Goal: Task Accomplishment & Management: Manage account settings

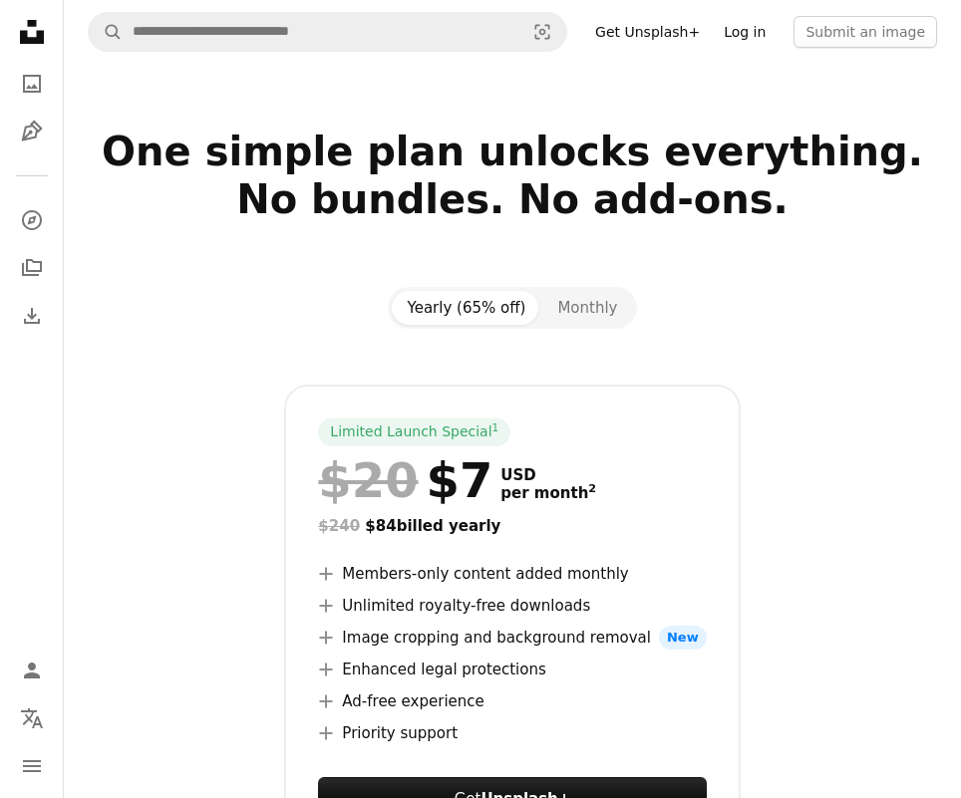
click at [767, 35] on link "Log in" at bounding box center [744, 32] width 66 height 32
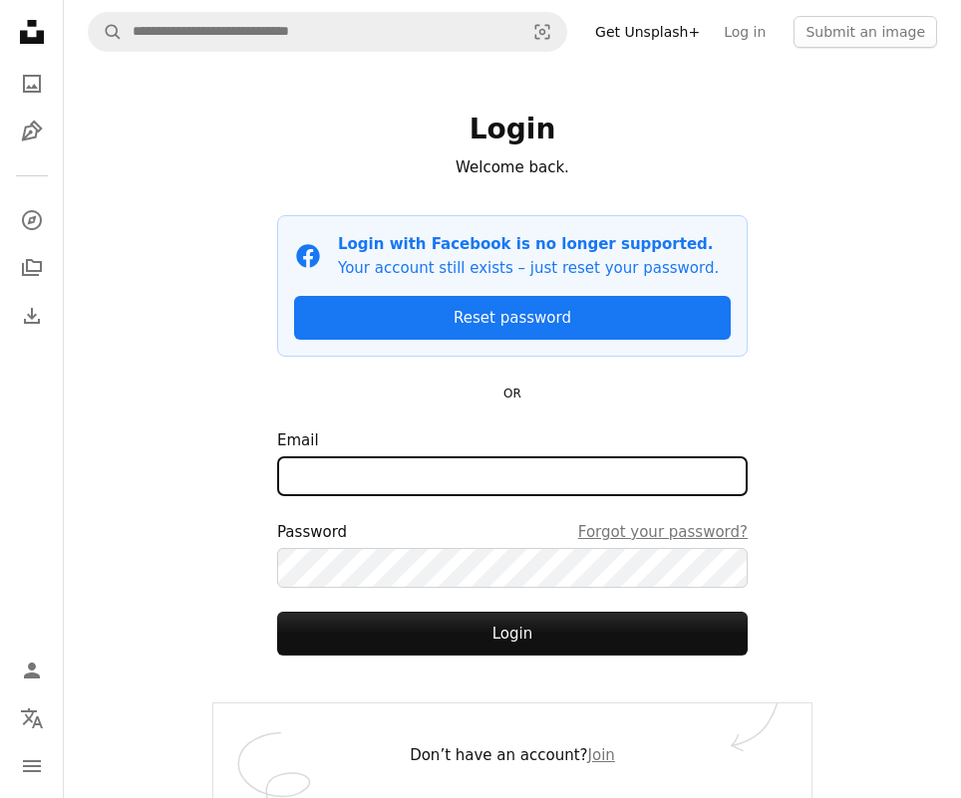
type input "**********"
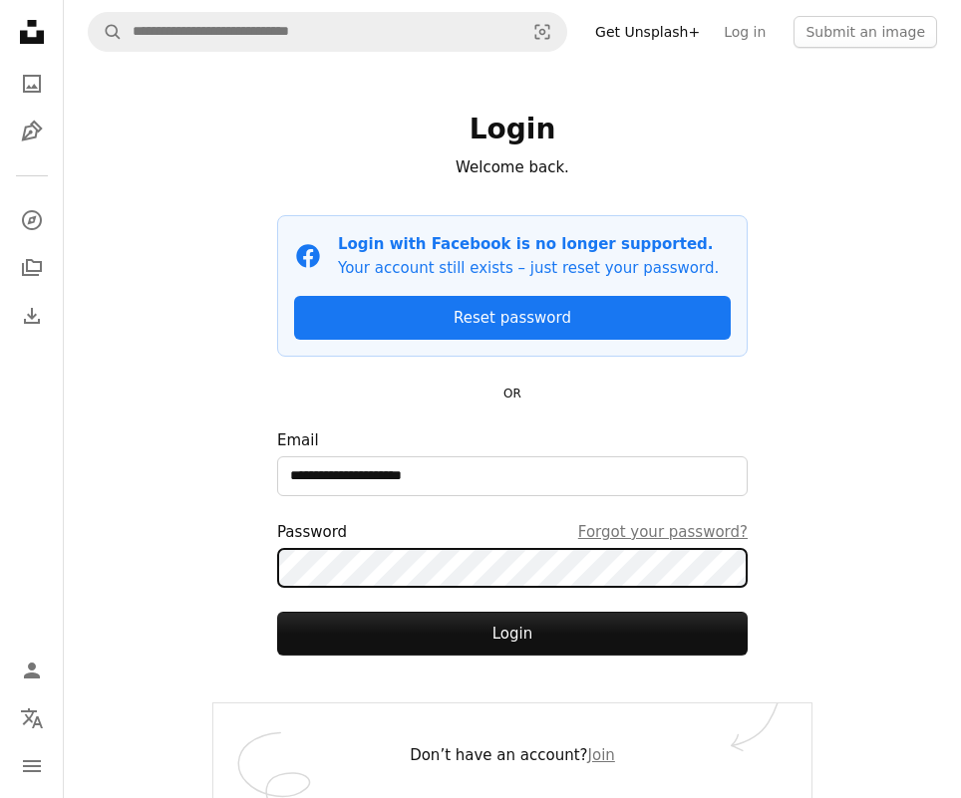
click at [512, 633] on button "Login" at bounding box center [512, 634] width 470 height 44
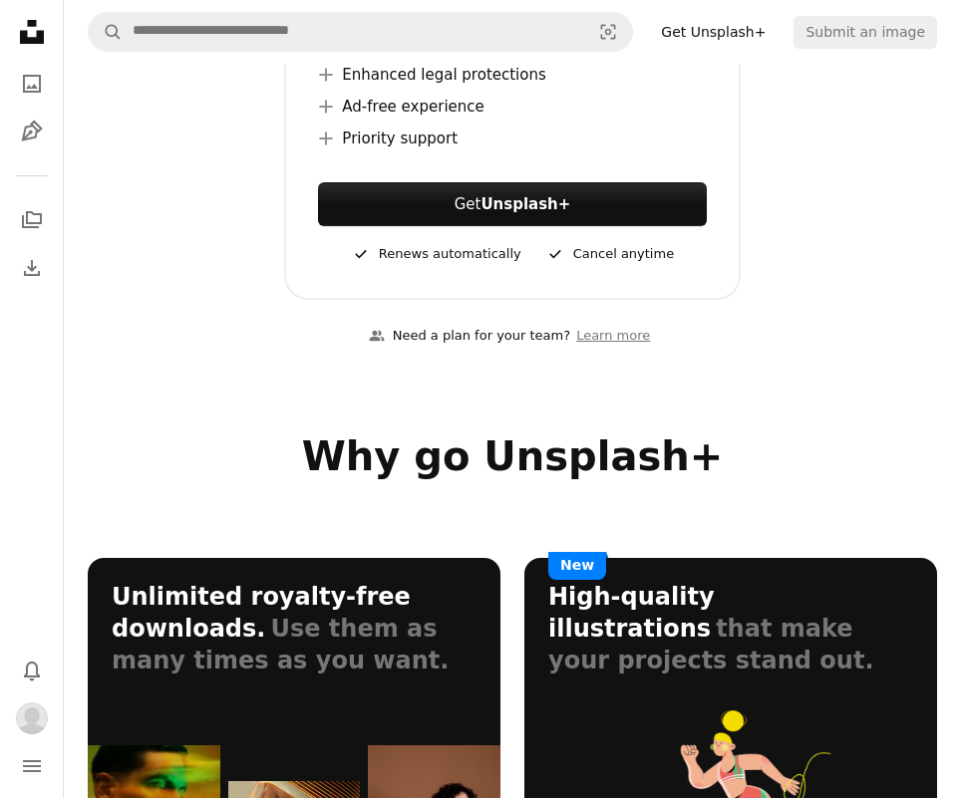
scroll to position [419, 0]
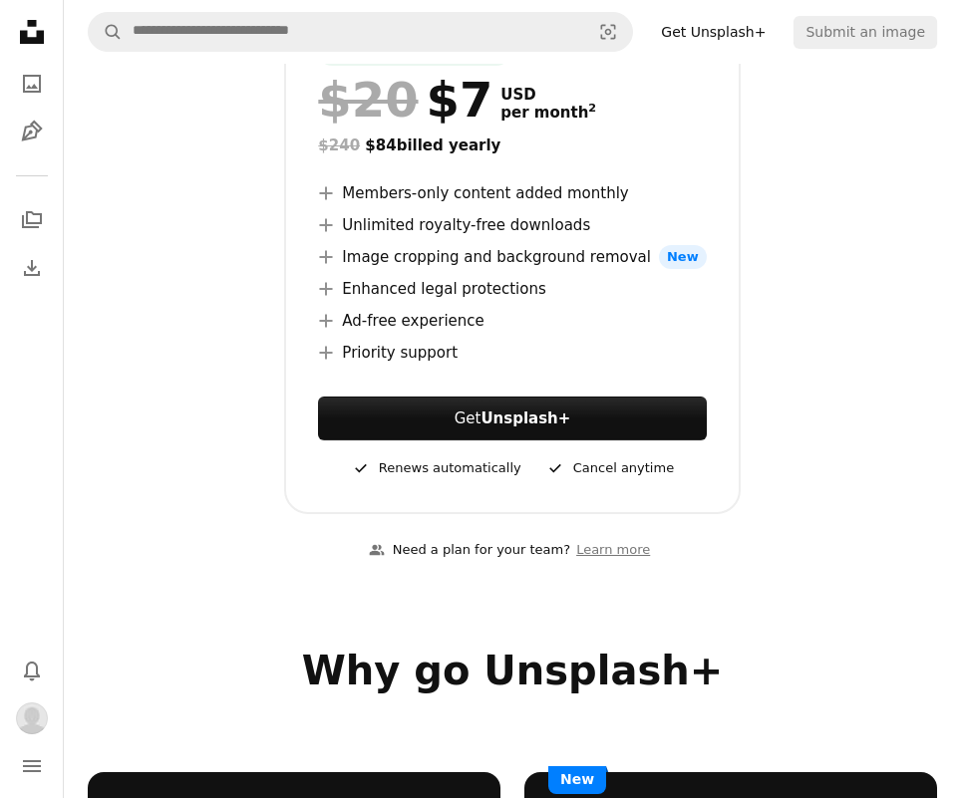
click at [34, 37] on icon "Unsplash logo Unsplash Home" at bounding box center [32, 32] width 40 height 40
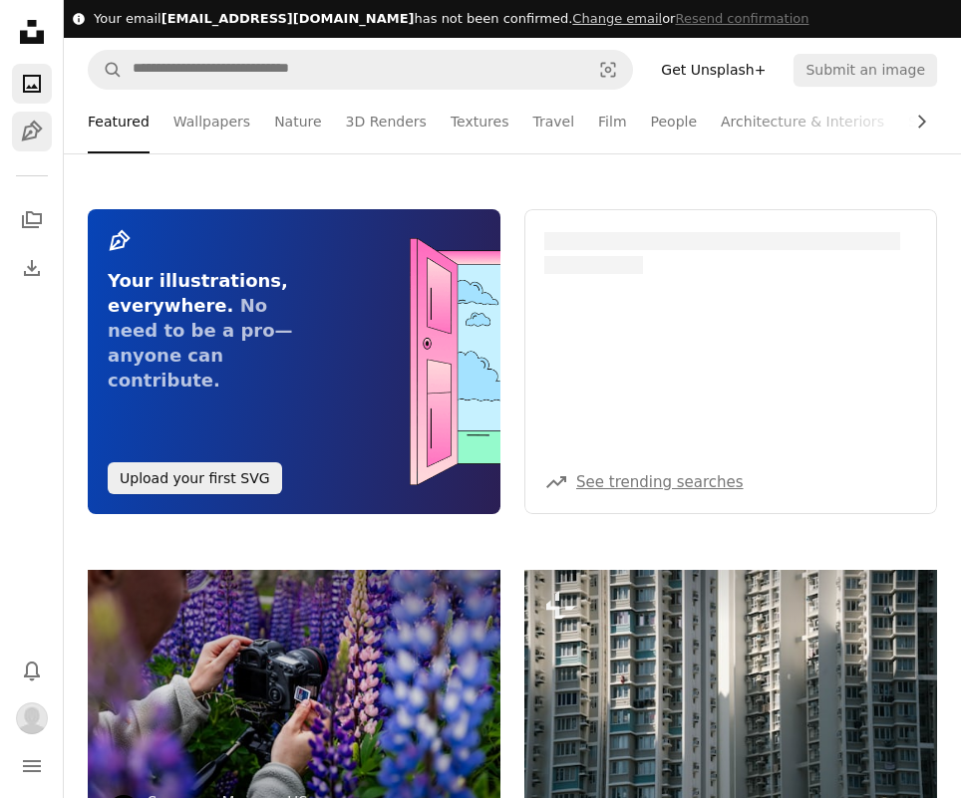
click at [34, 142] on link "Pen Tool" at bounding box center [32, 132] width 40 height 40
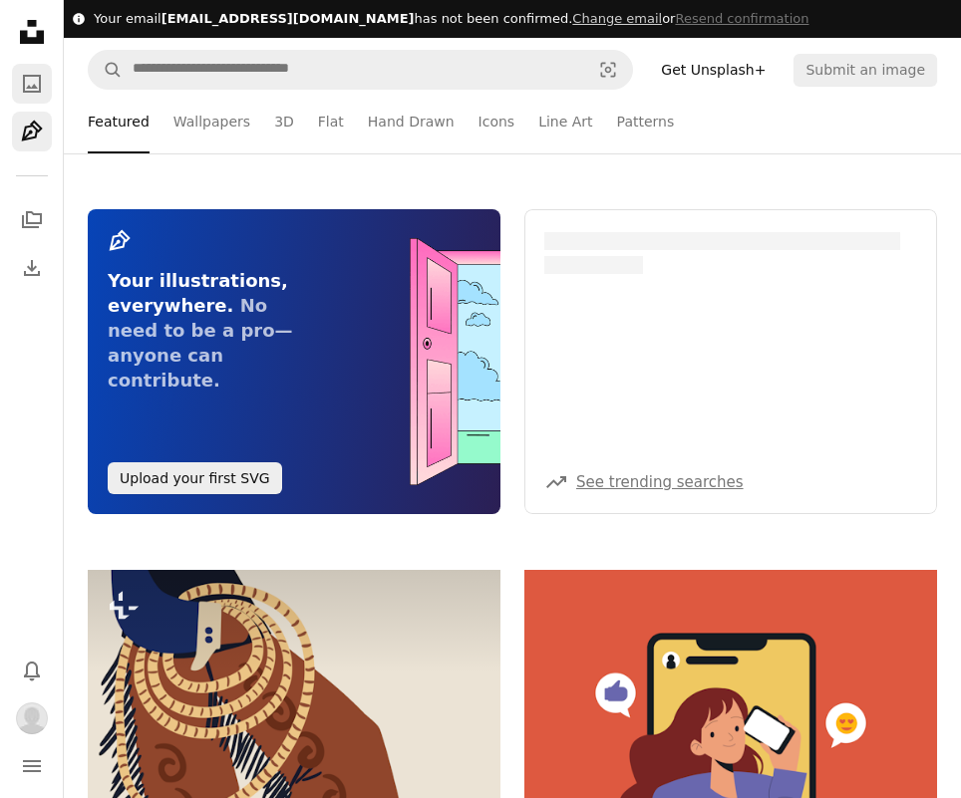
click at [30, 69] on link "A photo" at bounding box center [32, 84] width 40 height 40
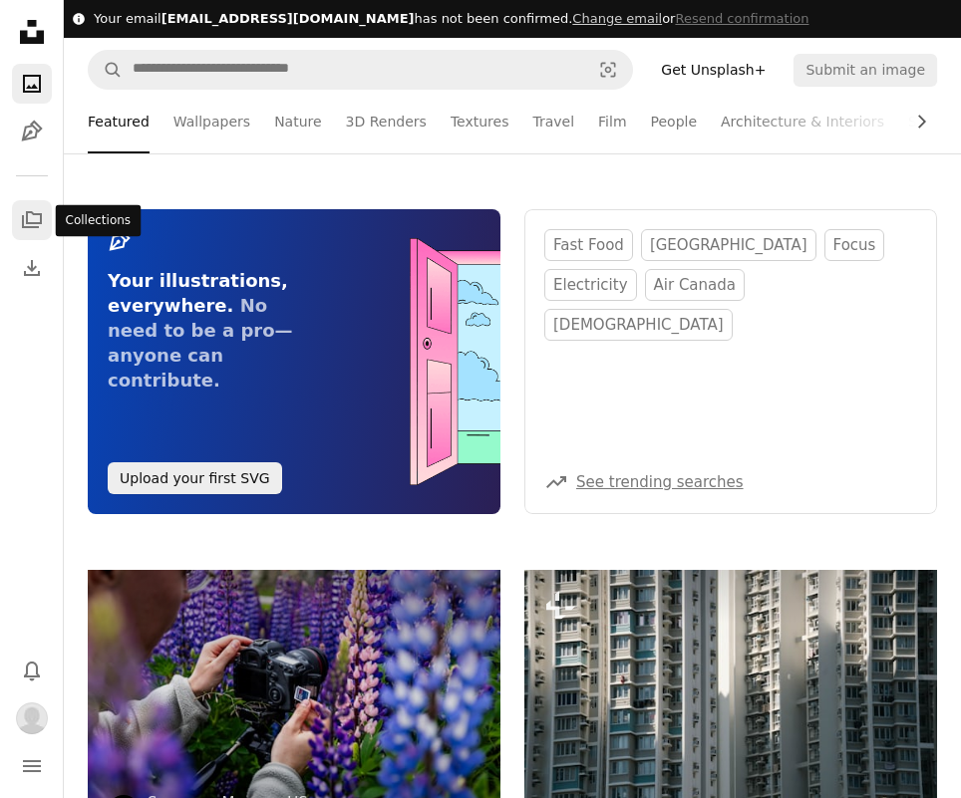
click at [34, 228] on icon "Collections" at bounding box center [32, 219] width 20 height 17
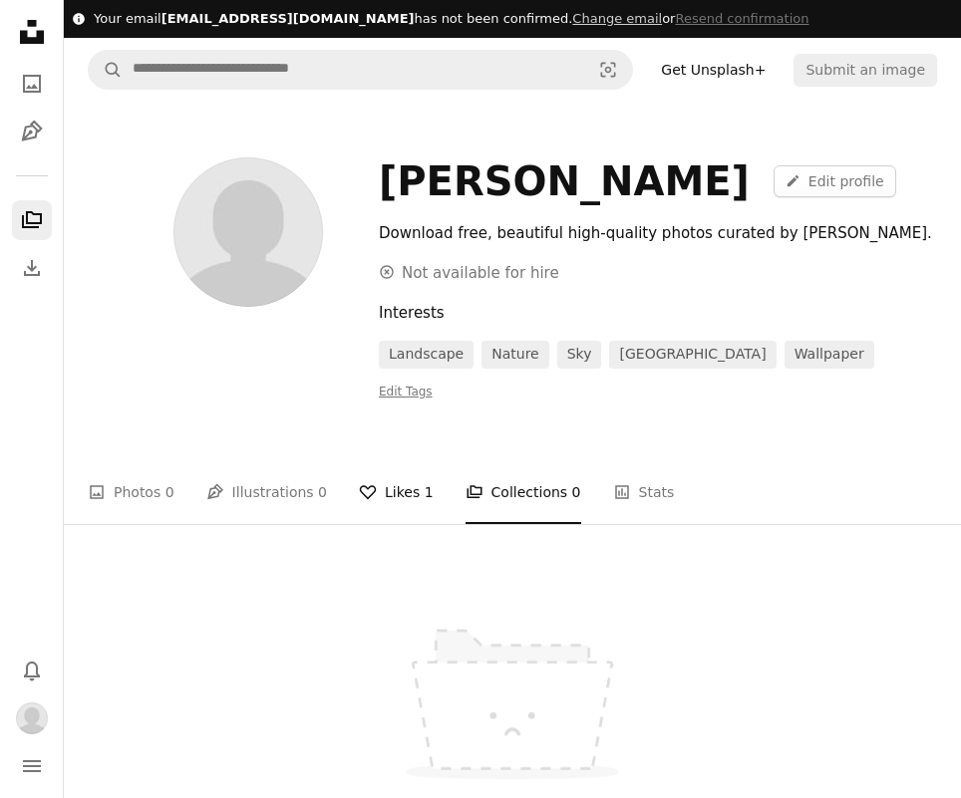
click at [425, 481] on span "1" at bounding box center [429, 492] width 9 height 22
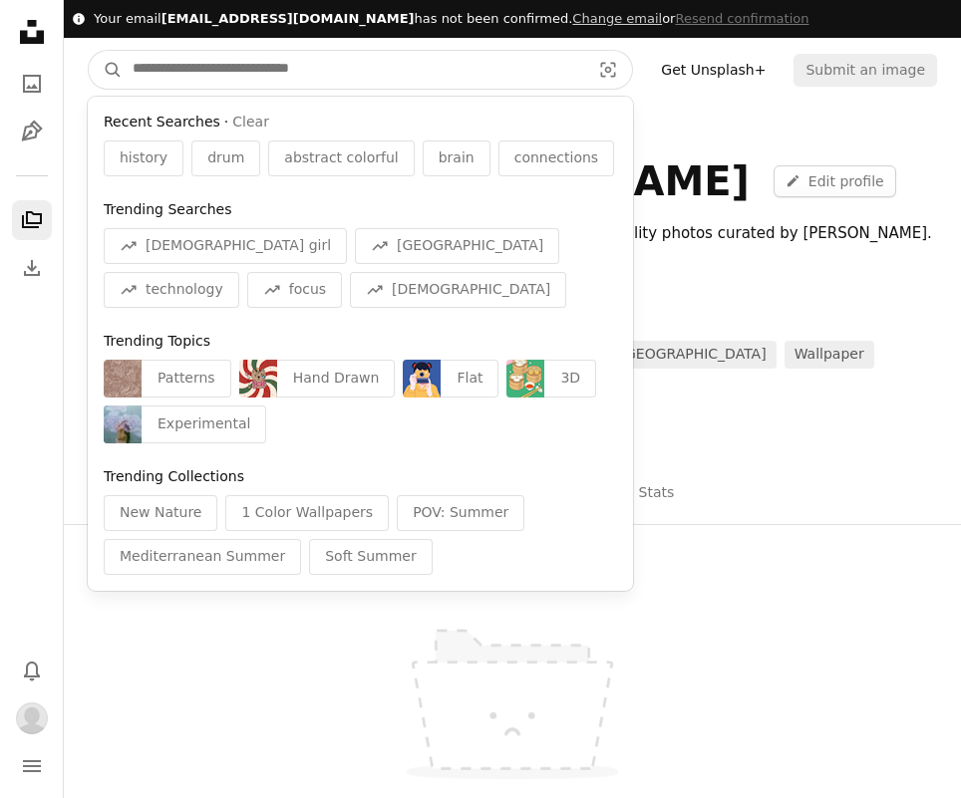
click at [432, 87] on input "Find visuals sitewide" at bounding box center [353, 70] width 461 height 38
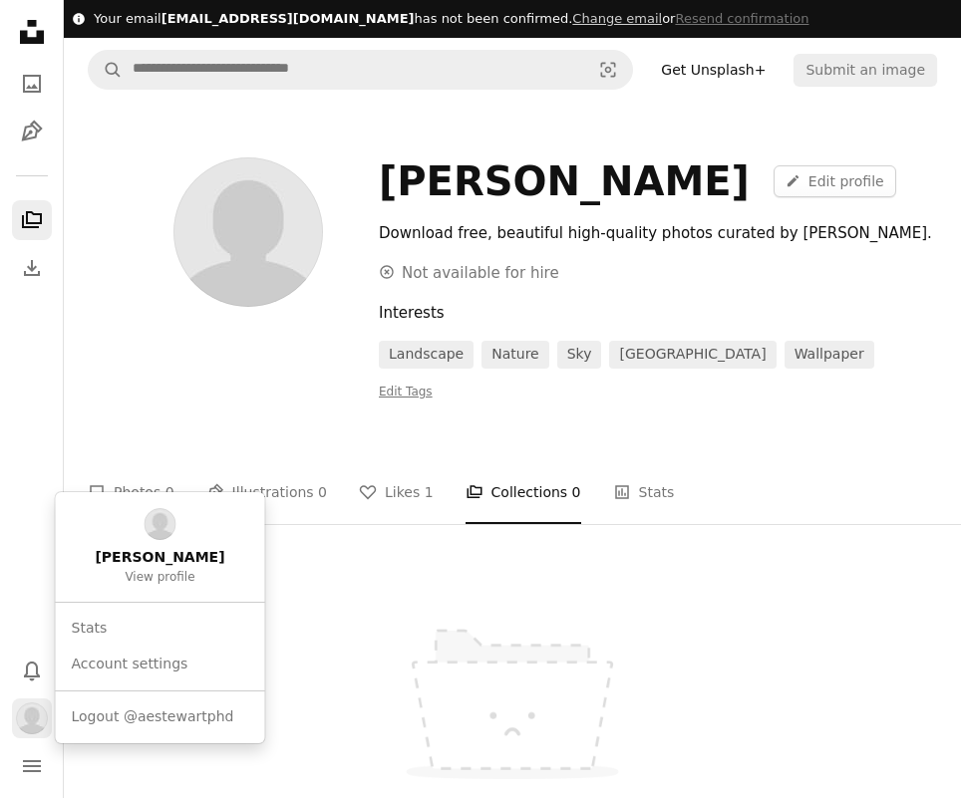
click at [28, 718] on img "Profile" at bounding box center [32, 719] width 32 height 32
click at [89, 708] on span "Logout @aestewartphd" at bounding box center [153, 718] width 162 height 20
